Goal: Task Accomplishment & Management: Manage account settings

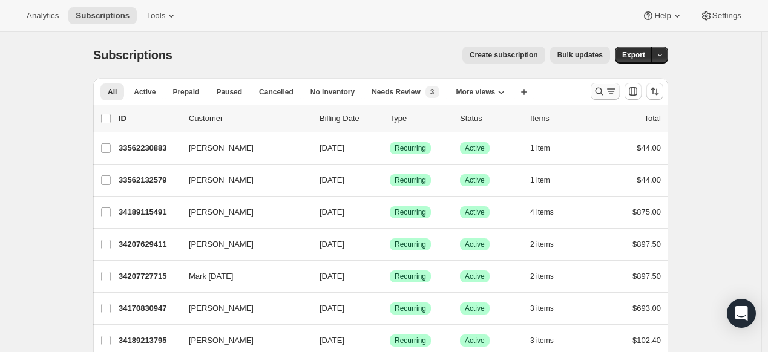
click at [598, 90] on icon "Search and filter results" at bounding box center [599, 92] width 8 height 8
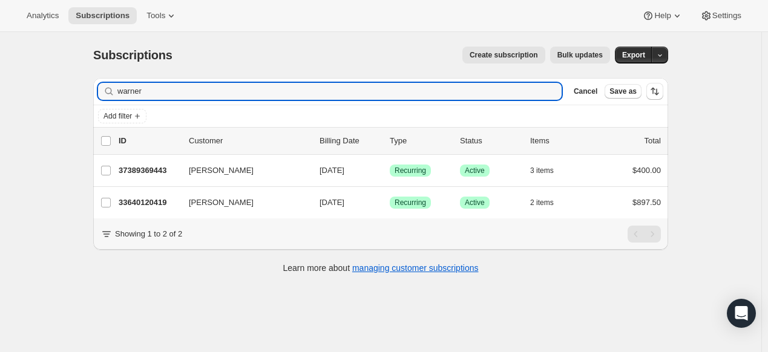
type input "warner"
click at [527, 92] on input "warner" at bounding box center [328, 91] width 422 height 17
click at [544, 87] on icon "button" at bounding box center [548, 91] width 12 height 12
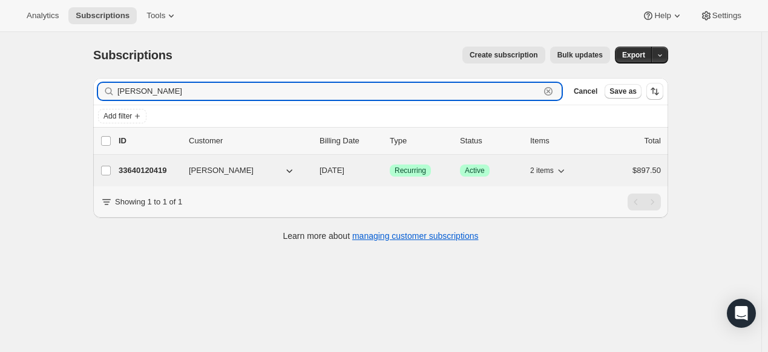
type input "jennifer warner"
click at [145, 176] on div "33640120419 Jennifer Warner 02/01/2026 Success Recurring Success Active 2 items…" at bounding box center [390, 170] width 542 height 17
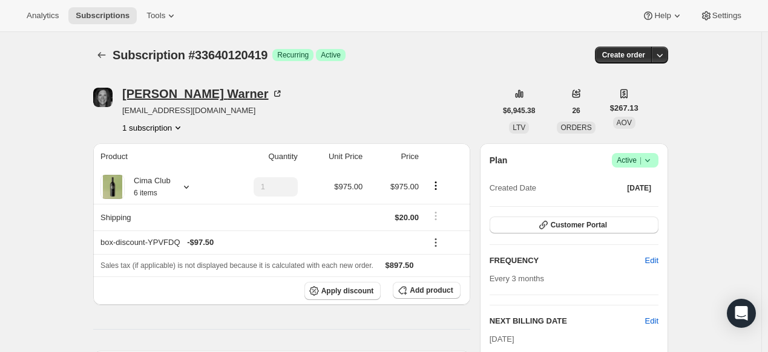
click at [271, 93] on icon at bounding box center [277, 94] width 12 height 12
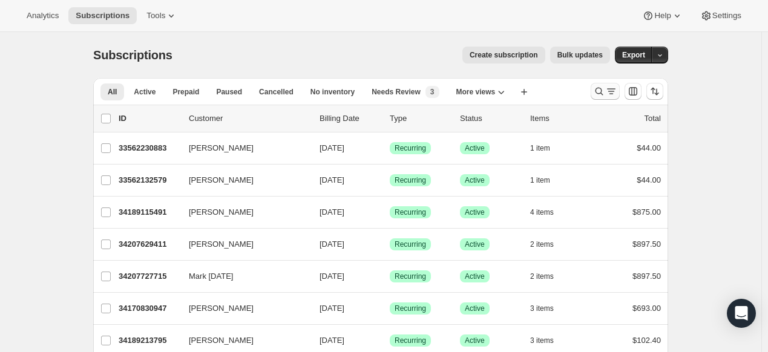
click at [604, 90] on icon "Search and filter results" at bounding box center [599, 91] width 12 height 12
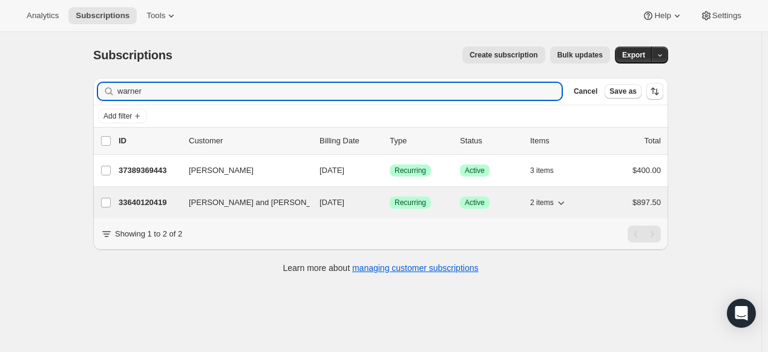
type input "warner"
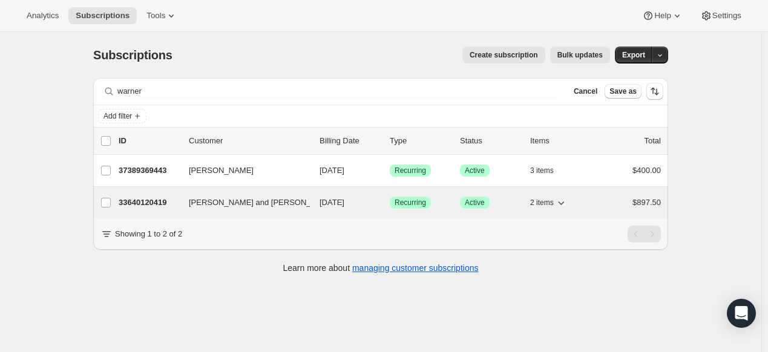
click at [145, 198] on p "33640120419" at bounding box center [149, 203] width 60 height 12
